Goal: Task Accomplishment & Management: Complete application form

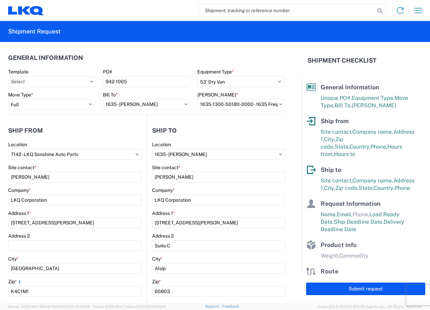
select select "STDV"
select select "FULL"
select select "ON"
select select "CA"
select select "IL"
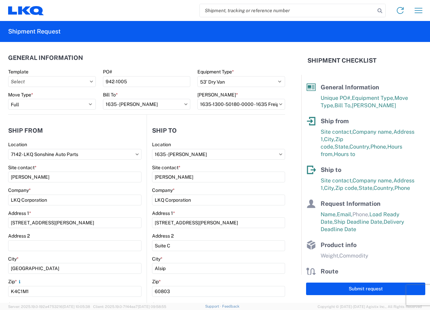
select select "US"
select select "LBS"
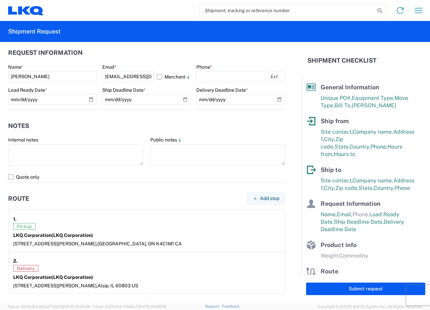
scroll to position [372, 0]
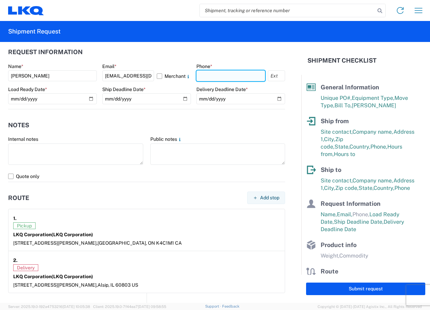
click at [235, 76] on input "text" at bounding box center [230, 75] width 69 height 11
type input "6132523286"
click at [236, 61] on agx-form-section "Request Information Name * [PERSON_NAME] Email * [EMAIL_ADDRESS][DOMAIN_NAME] M…" at bounding box center [146, 77] width 277 height 64
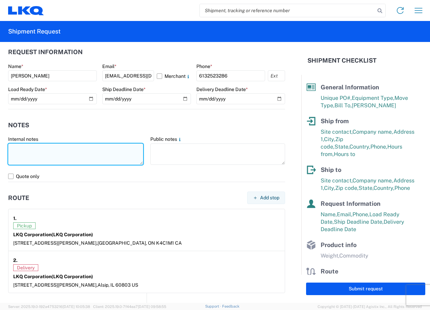
click at [116, 149] on textarea at bounding box center [75, 153] width 135 height 21
click at [83, 155] on textarea at bounding box center [75, 153] width 135 height 21
click at [16, 160] on textarea "33 carboard boxes on wooden skids containing wet automotive parts ***PLEASE SUP…" at bounding box center [75, 153] width 135 height 21
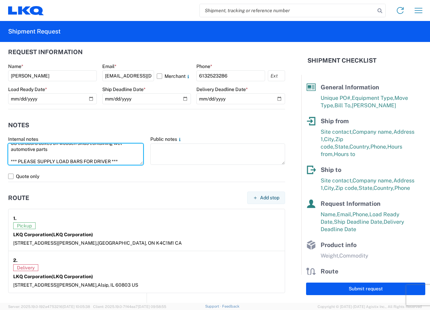
scroll to position [0, 0]
drag, startPoint x: 126, startPoint y: 160, endPoint x: -2, endPoint y: 110, distance: 137.3
click at [0, 110] on html "Home Shipment request Shipment tracking Shipment Request General Information Te…" at bounding box center [215, 155] width 430 height 310
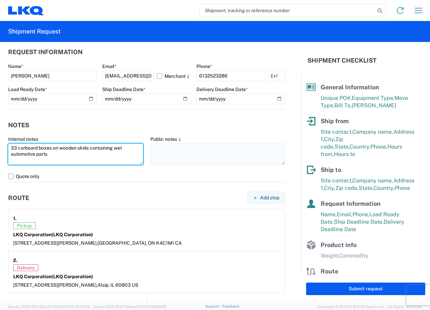
type textarea "33 carboard boxes on wooden skids containing wet automotive parts *** PLEASE SU…"
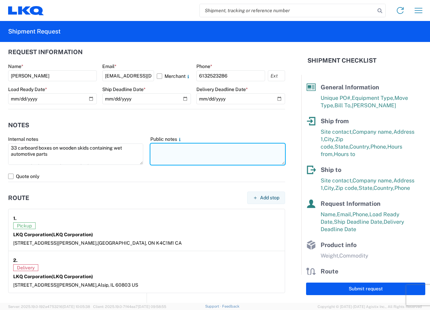
click at [213, 149] on textarea at bounding box center [217, 153] width 135 height 21
paste textarea "33 carboard boxes on wooden skids containing wet automotive parts *** PLEASE SU…"
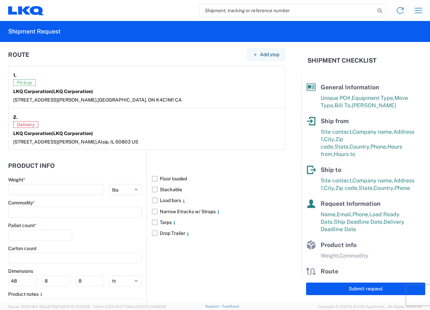
scroll to position [551, 0]
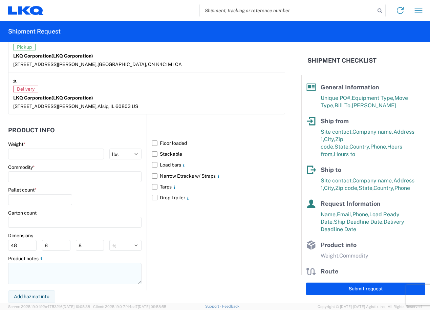
type textarea "33 carboard boxes on wooden skids containing wet automotive parts *** PLEASE SU…"
click at [87, 273] on textarea at bounding box center [74, 273] width 133 height 21
paste textarea "33 carboard boxes on wooden skids containing wet automotive parts *** PLEASE SU…"
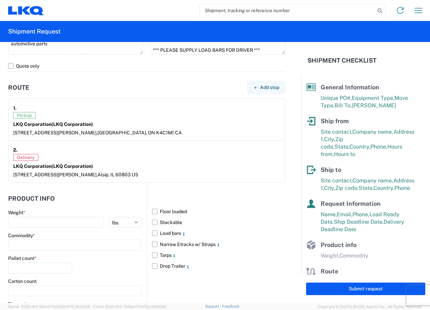
scroll to position [483, 0]
type textarea "33 carboard boxes on wooden skids containing wet automotive parts *** PLEASE SU…"
click at [154, 231] on label "Load bars" at bounding box center [218, 232] width 133 height 11
click at [0, 0] on input "Load bars" at bounding box center [0, 0] width 0 height 0
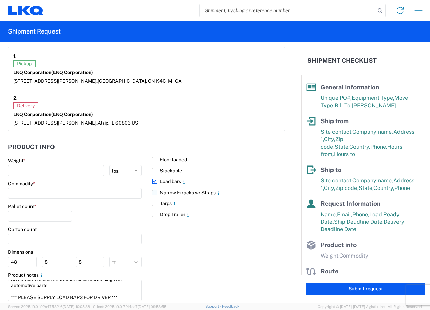
scroll to position [551, 0]
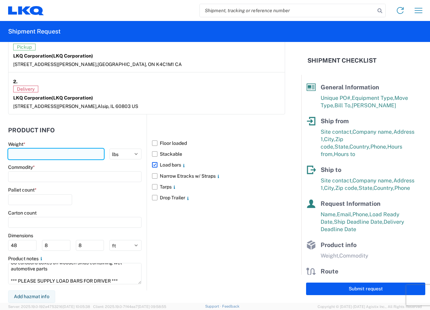
click at [92, 152] on input "number" at bounding box center [56, 154] width 96 height 11
type input "26863"
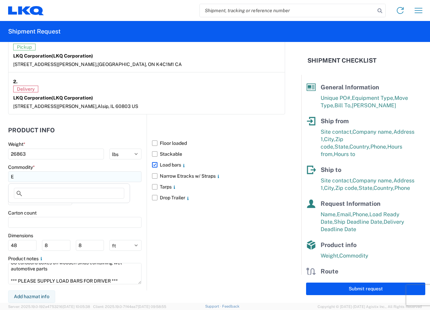
click at [101, 177] on input "E" at bounding box center [74, 176] width 133 height 11
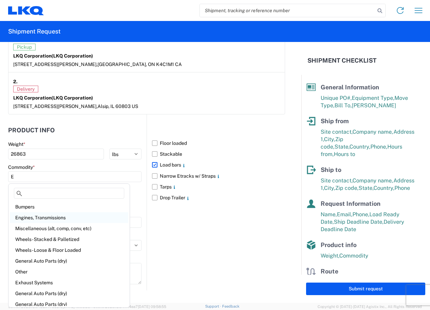
click at [39, 217] on div "Engines, Transmissions" at bounding box center [69, 217] width 118 height 11
type input "Engines, Transmissions"
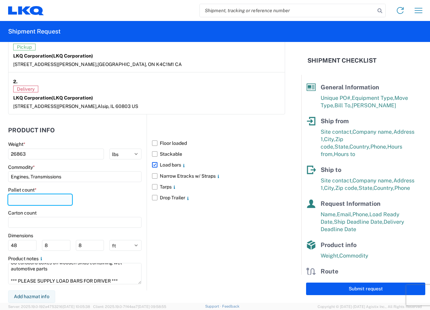
click at [60, 197] on input "number" at bounding box center [40, 199] width 64 height 11
type input "33"
click at [219, 232] on div "Floor loaded Stackable Load bars Narrow Etracks w/ Straps Tarps Drop Trailer" at bounding box center [215, 202] width 138 height 176
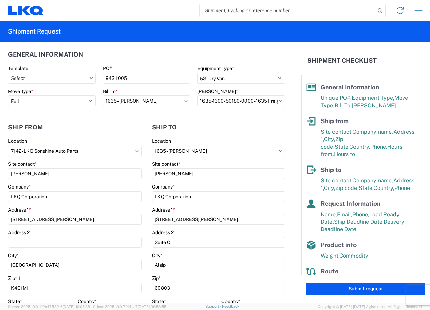
scroll to position [0, 0]
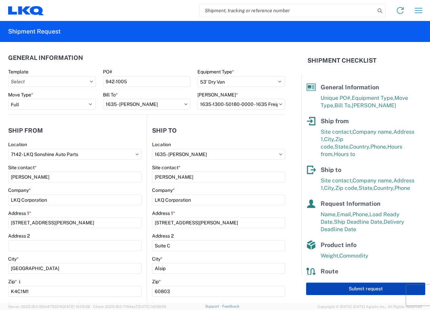
click at [357, 288] on button "Submit request" at bounding box center [365, 288] width 119 height 13
select select "CA"
select select "US"
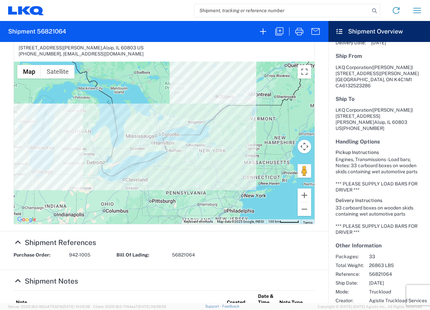
scroll to position [87, 0]
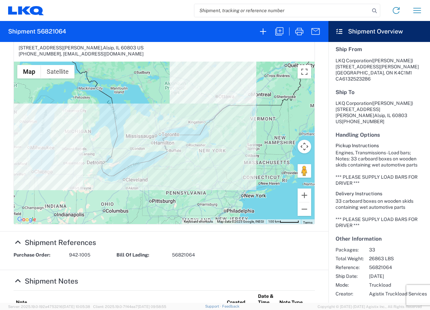
click at [381, 143] on h6 "Pickup Instructions" at bounding box center [378, 146] width 87 height 6
